Goal: Register for event/course

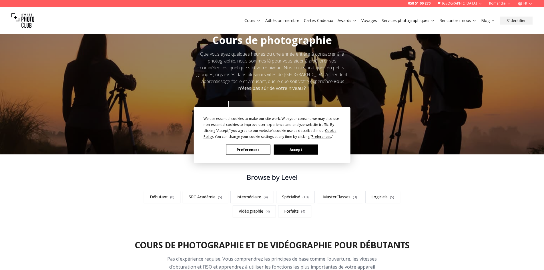
scroll to position [58, 0]
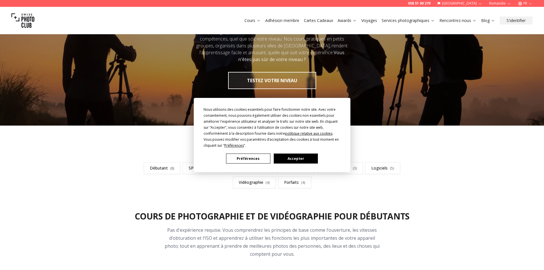
click at [292, 160] on button "Accepter" at bounding box center [296, 159] width 44 height 10
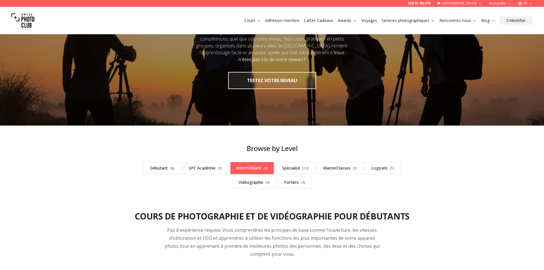
click at [246, 168] on link "Intermédiaire ( 4 )" at bounding box center [251, 168] width 43 height 12
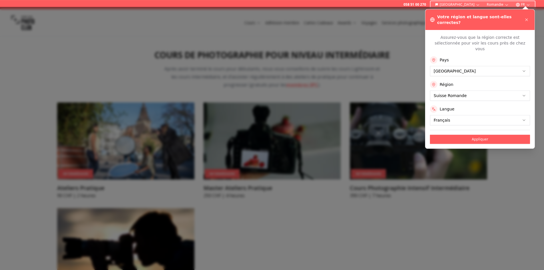
scroll to position [913, 0]
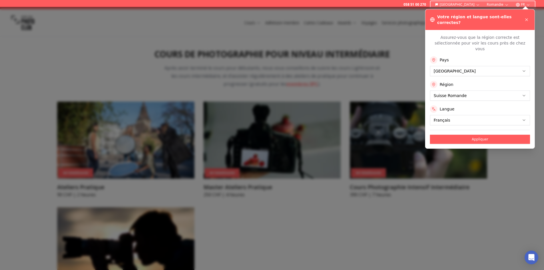
click at [527, 14] on div "Votre région et langue sont-elles correctes?" at bounding box center [479, 19] width 109 height 21
click at [526, 21] on button at bounding box center [526, 19] width 7 height 7
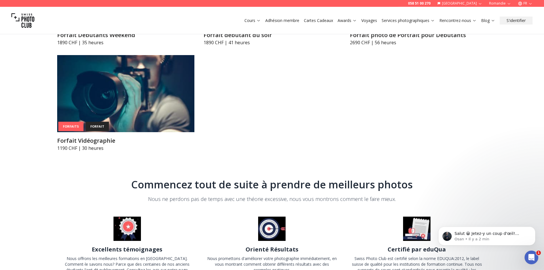
scroll to position [2546, 0]
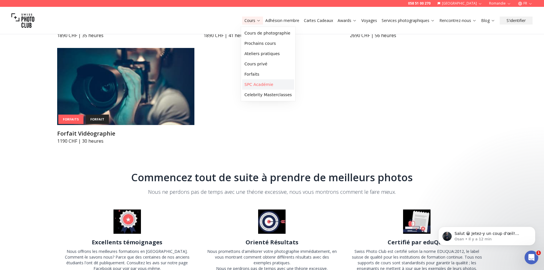
click at [265, 83] on link "SPC Académie" at bounding box center [268, 84] width 52 height 10
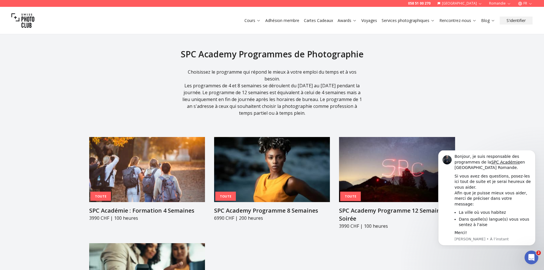
scroll to position [554, 0]
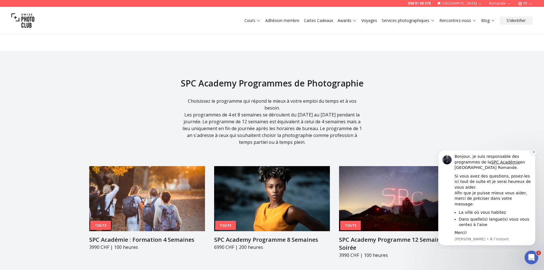
click at [534, 155] on button "Dismiss notification" at bounding box center [533, 151] width 7 height 7
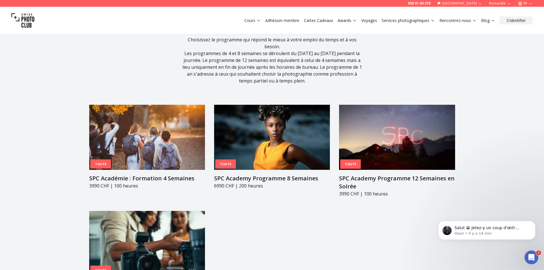
scroll to position [641, 0]
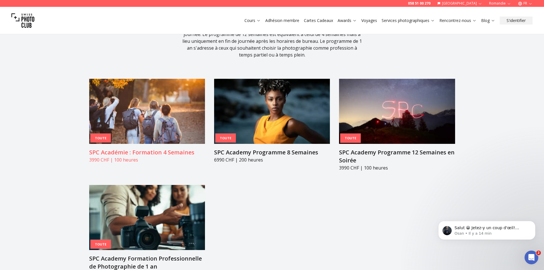
click at [177, 99] on img at bounding box center [147, 111] width 116 height 65
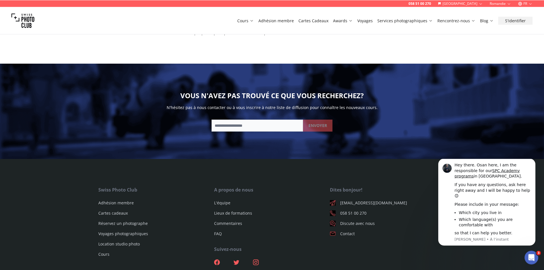
scroll to position [787, 0]
